Goal: Browse casually: Explore the website without a specific task or goal

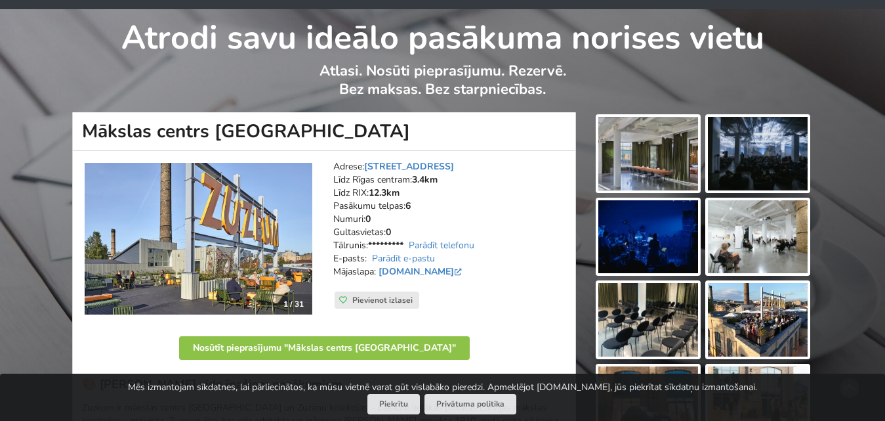
scroll to position [66, 0]
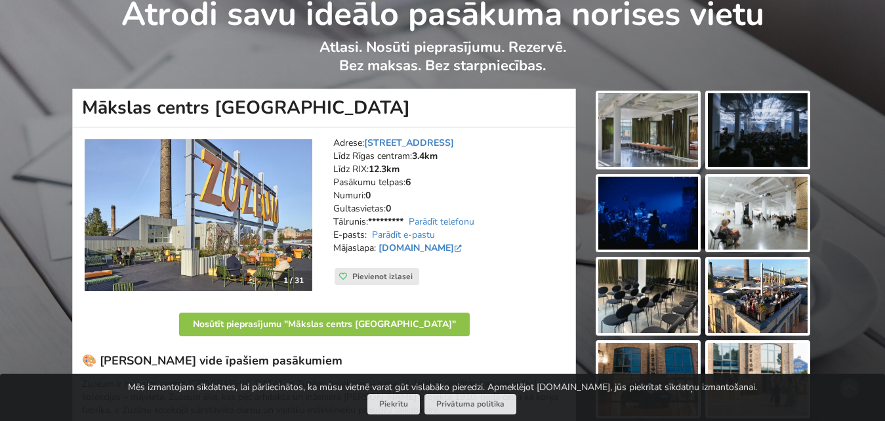
click at [302, 255] on img at bounding box center [199, 215] width 228 height 152
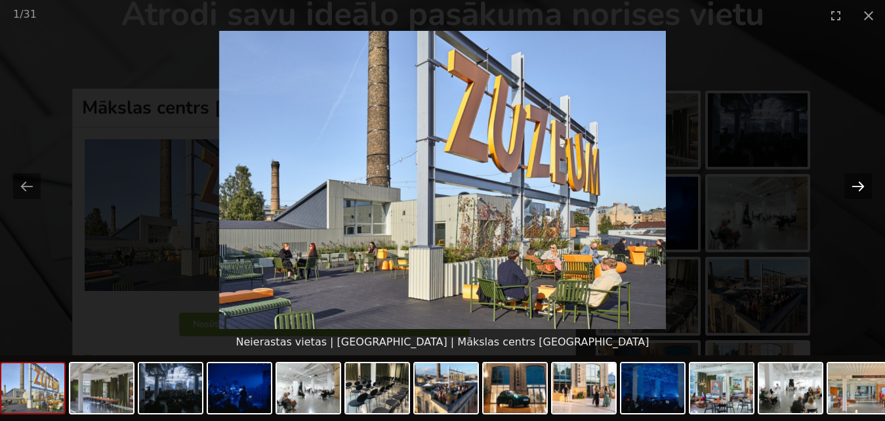
click at [860, 191] on button "Next slide" at bounding box center [858, 186] width 28 height 26
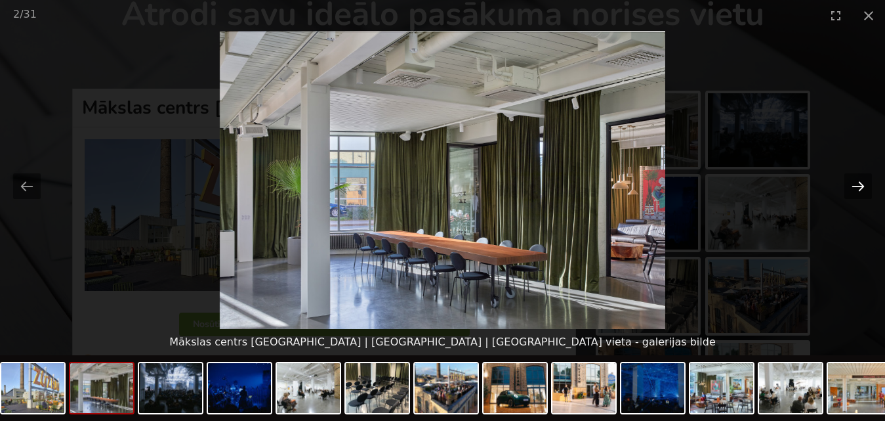
click at [860, 191] on button "Next slide" at bounding box center [858, 186] width 28 height 26
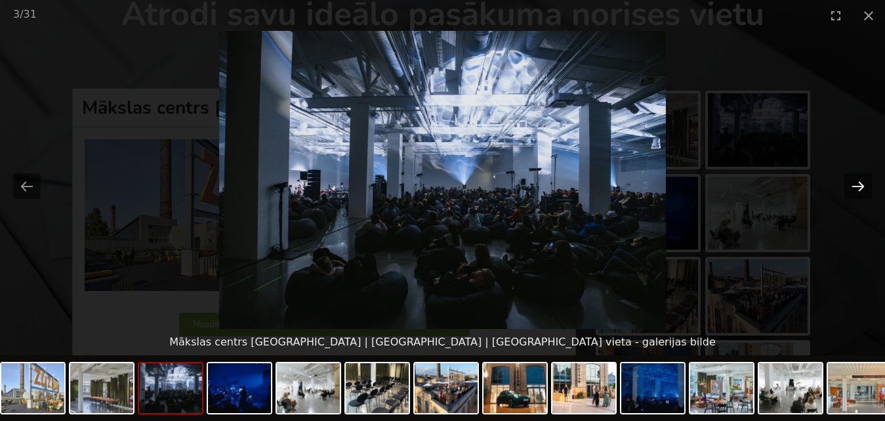
click at [860, 191] on button "Next slide" at bounding box center [858, 186] width 28 height 26
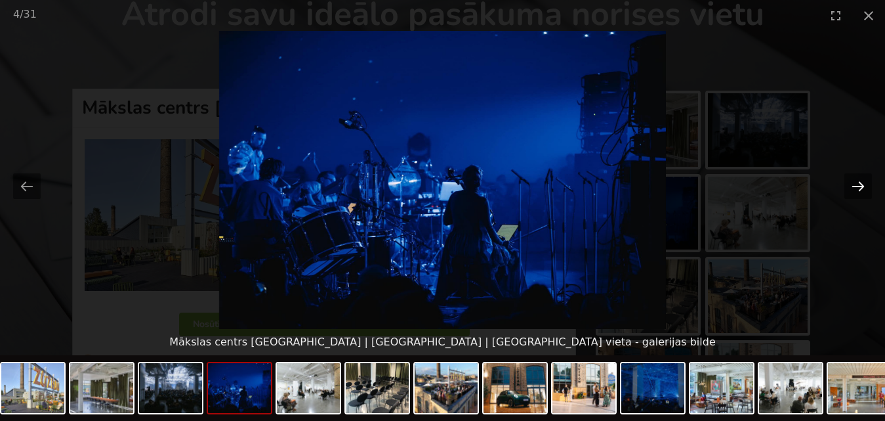
click at [860, 191] on button "Next slide" at bounding box center [858, 186] width 28 height 26
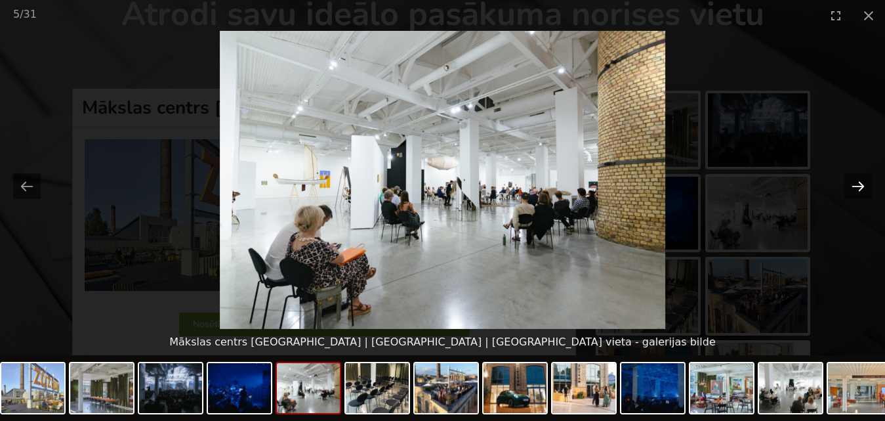
click at [860, 192] on button "Next slide" at bounding box center [858, 186] width 28 height 26
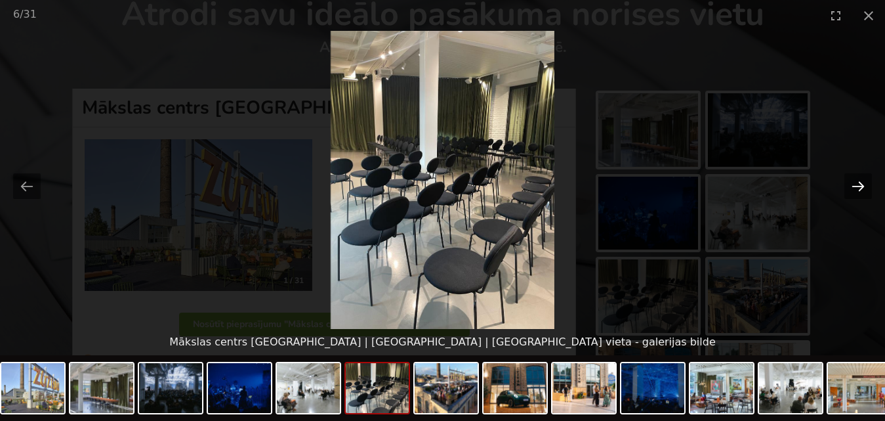
click at [860, 192] on button "Next slide" at bounding box center [858, 186] width 28 height 26
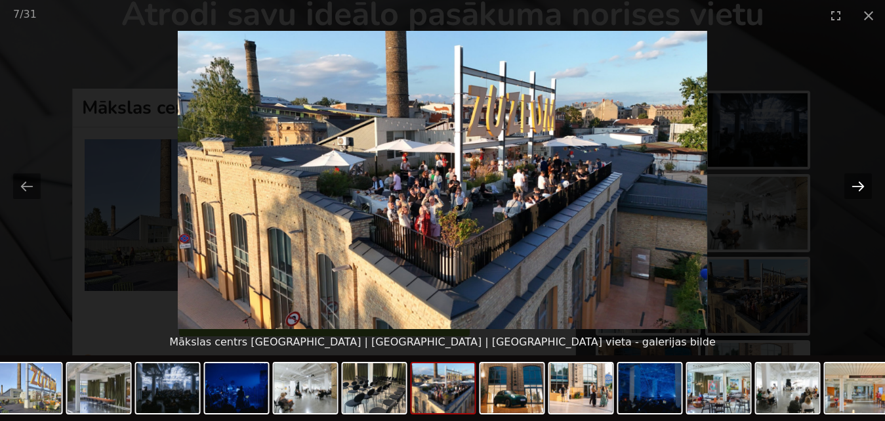
click at [860, 192] on button "Next slide" at bounding box center [858, 186] width 28 height 26
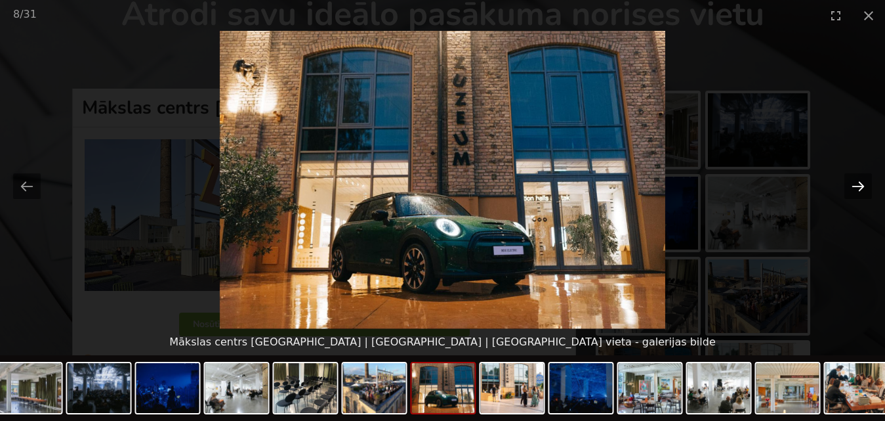
click at [860, 192] on button "Next slide" at bounding box center [858, 186] width 28 height 26
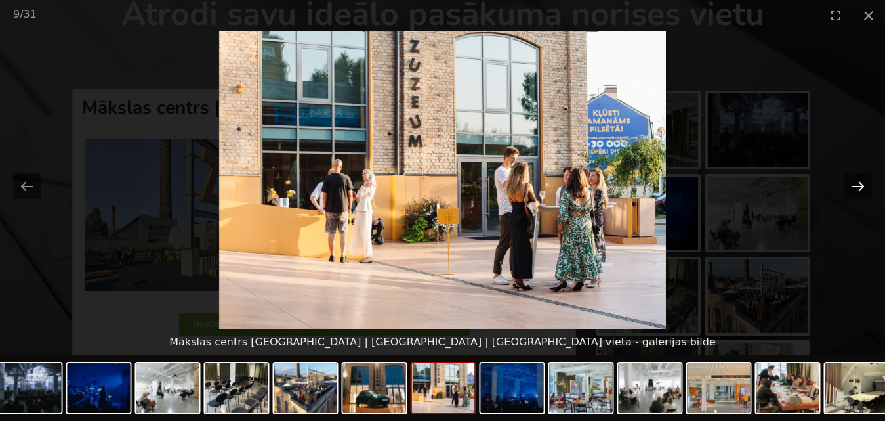
click at [860, 192] on button "Next slide" at bounding box center [858, 186] width 28 height 26
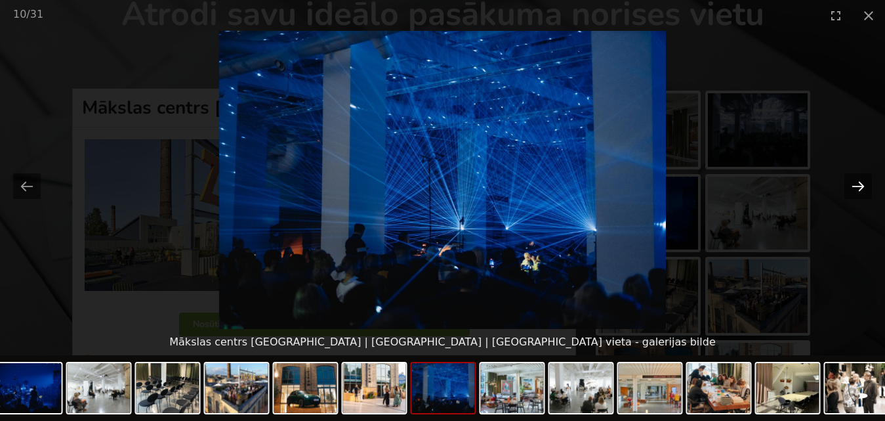
click at [860, 192] on button "Next slide" at bounding box center [858, 186] width 28 height 26
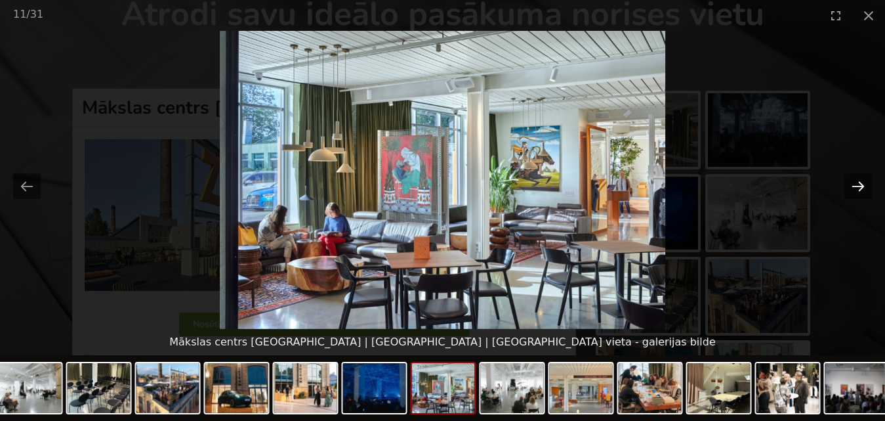
click at [860, 191] on button "Next slide" at bounding box center [858, 186] width 28 height 26
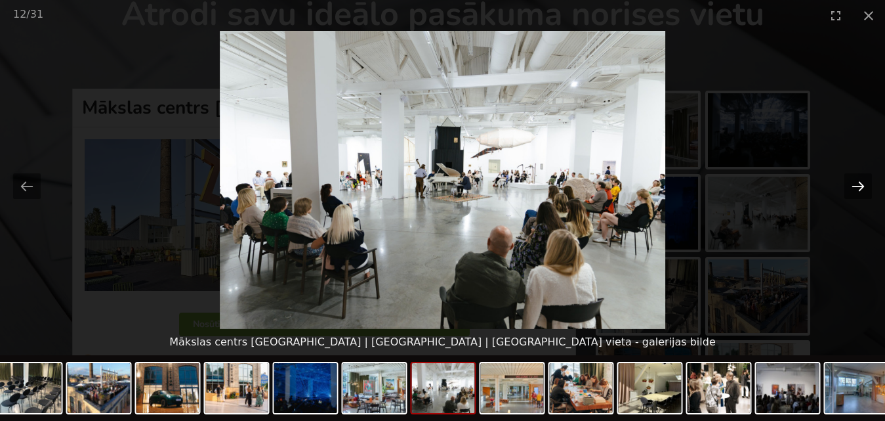
click at [860, 190] on button "Next slide" at bounding box center [858, 186] width 28 height 26
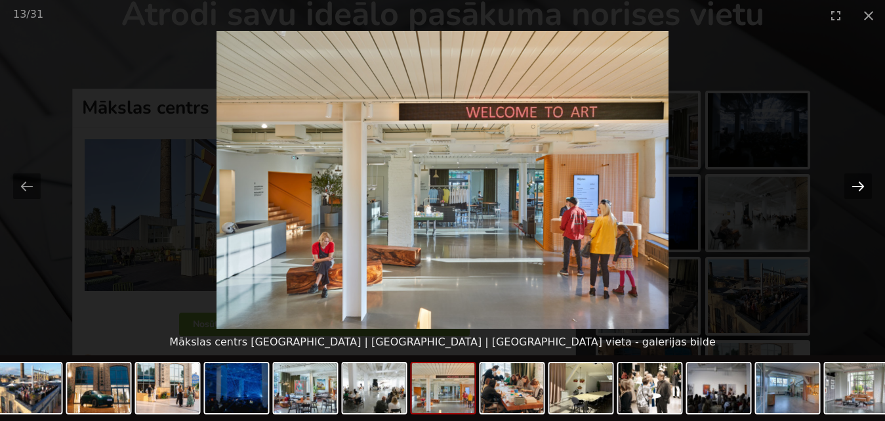
click at [860, 190] on button "Next slide" at bounding box center [858, 186] width 28 height 26
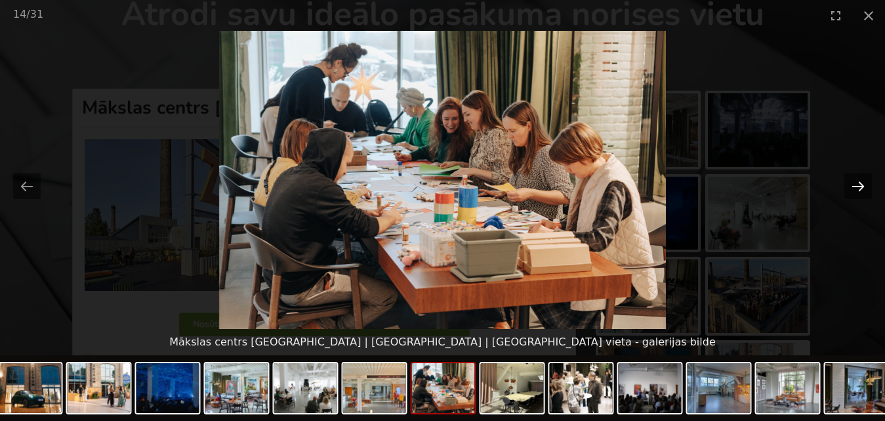
click at [860, 190] on button "Next slide" at bounding box center [858, 186] width 28 height 26
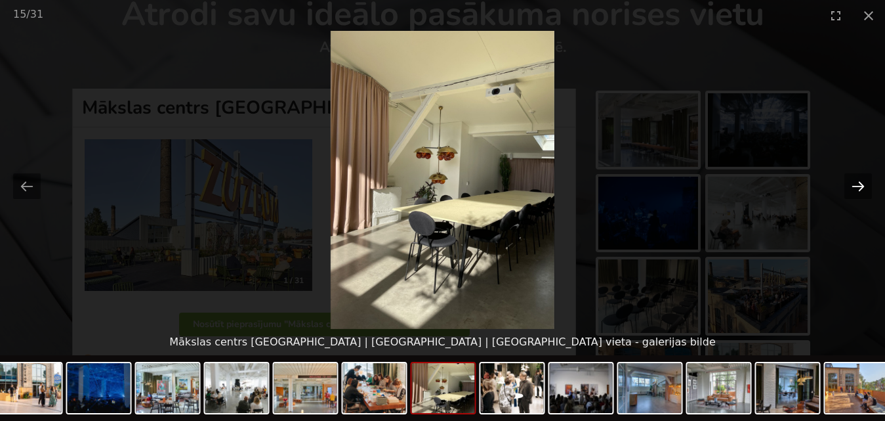
click at [859, 188] on button "Next slide" at bounding box center [858, 186] width 28 height 26
